Goal: Find contact information: Find contact information

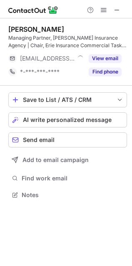
scroll to position [189, 132]
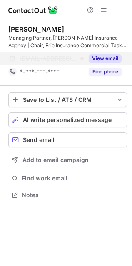
click at [98, 58] on button "View email" at bounding box center [105, 58] width 33 height 8
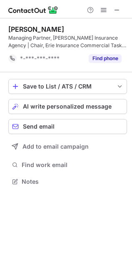
scroll to position [176, 132]
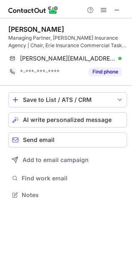
scroll to position [189, 132]
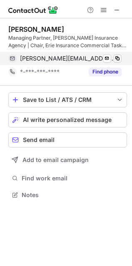
click at [121, 58] on span at bounding box center [117, 58] width 7 height 7
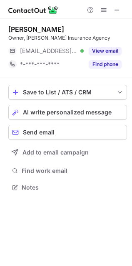
scroll to position [181, 132]
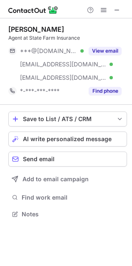
scroll to position [208, 132]
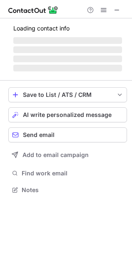
scroll to position [181, 132]
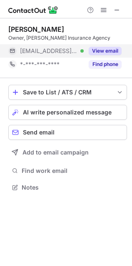
click at [105, 51] on button "View email" at bounding box center [105, 51] width 33 height 8
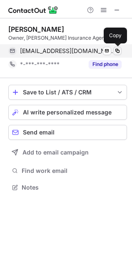
click at [118, 53] on span at bounding box center [117, 51] width 7 height 7
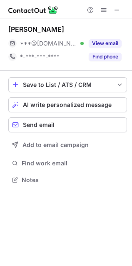
scroll to position [4, 4]
